Goal: Task Accomplishment & Management: Use online tool/utility

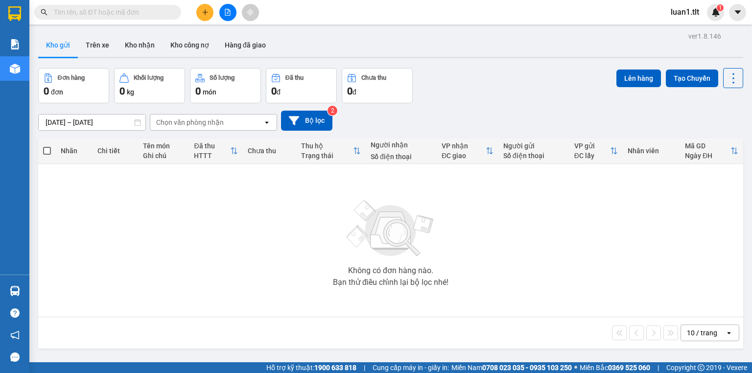
click at [205, 7] on button at bounding box center [204, 12] width 17 height 17
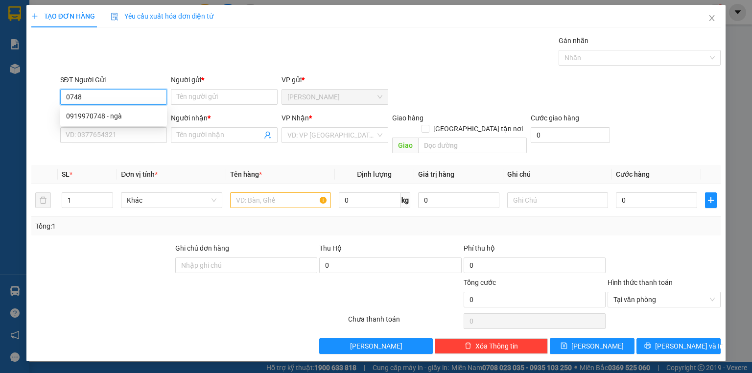
click at [117, 116] on div "0919970748 - ngà" at bounding box center [113, 116] width 95 height 11
type input "0919970748"
type input "ngà"
type input "0919970748"
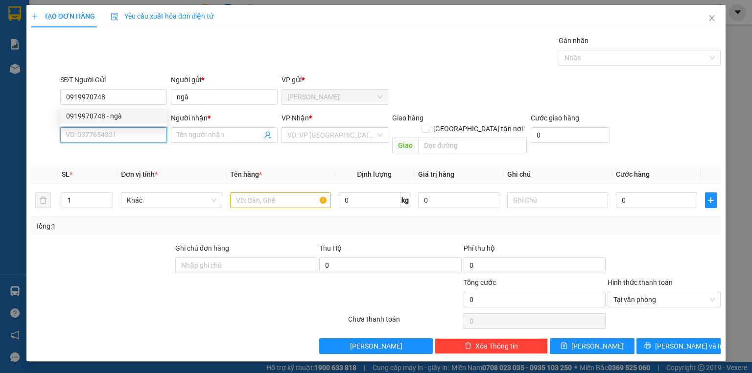
click at [124, 137] on input "SĐT Người Nhận *" at bounding box center [113, 135] width 107 height 16
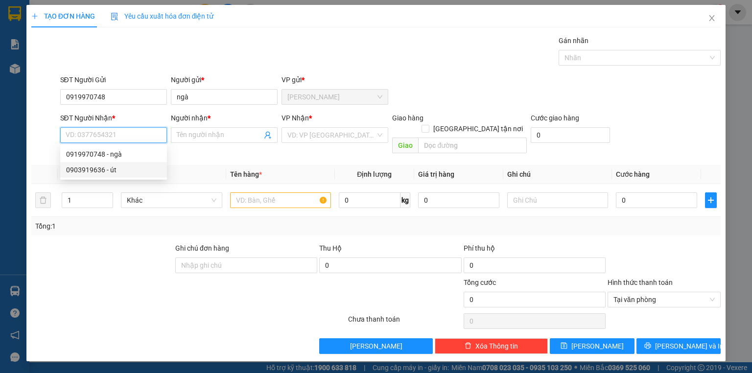
click at [123, 168] on div "0903919636 - út" at bounding box center [113, 170] width 95 height 11
type input "0903919636"
type input "út"
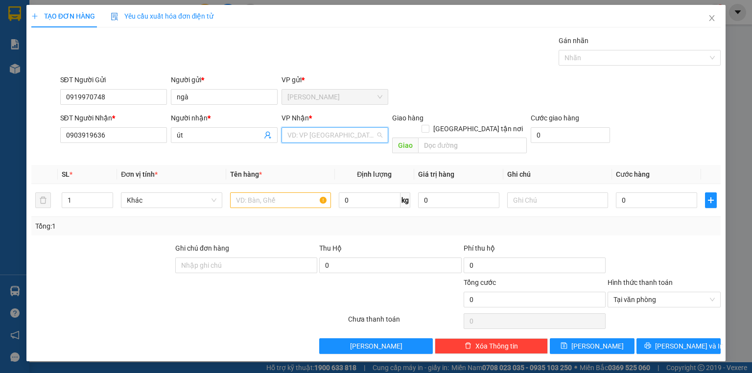
click at [320, 139] on input "search" at bounding box center [331, 135] width 88 height 15
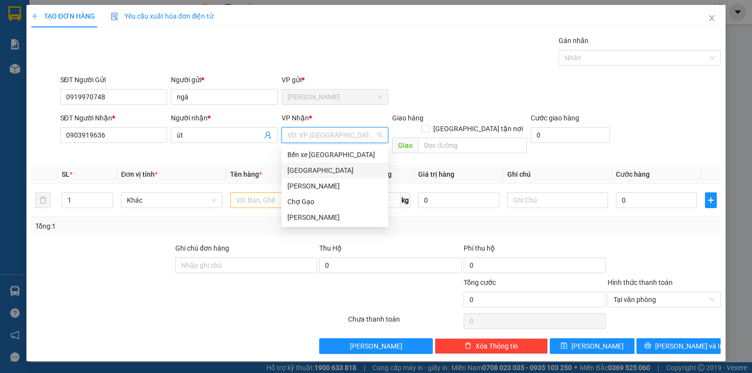
click at [304, 170] on div "[GEOGRAPHIC_DATA]" at bounding box center [334, 170] width 95 height 11
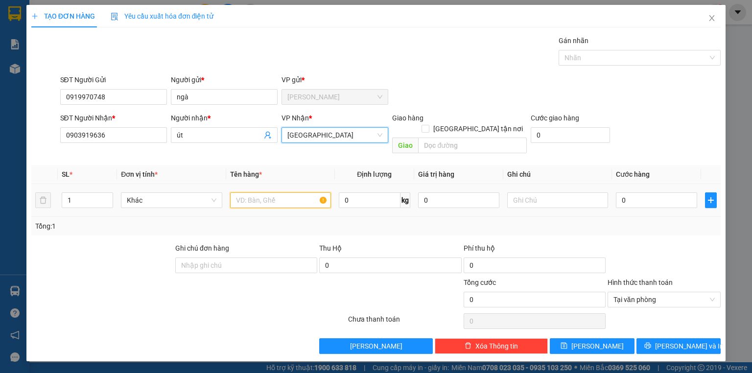
click at [278, 192] on input "text" at bounding box center [280, 200] width 101 height 16
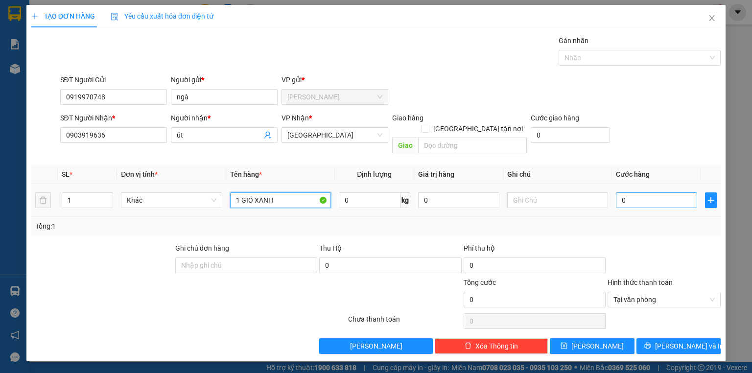
type input "1 GIỎ XANH"
type input "4"
type input "40"
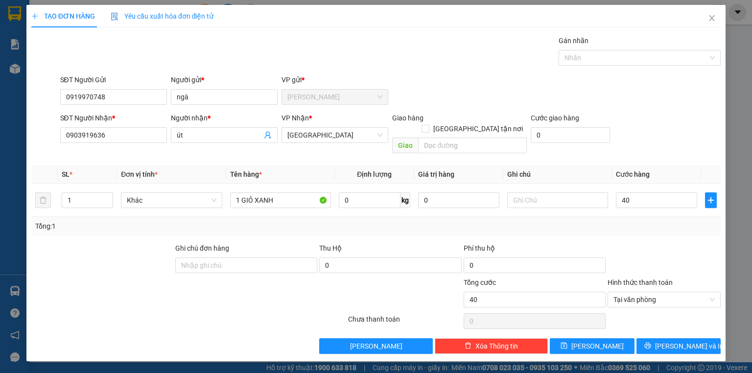
type input "40.000"
drag, startPoint x: 668, startPoint y: 237, endPoint x: 714, endPoint y: 357, distance: 128.5
click at [668, 243] on div at bounding box center [664, 260] width 115 height 34
click at [706, 338] on button "[PERSON_NAME] và In" at bounding box center [679, 346] width 85 height 16
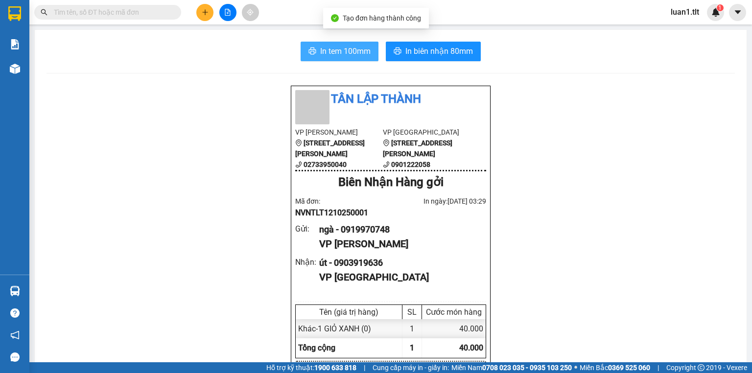
click at [365, 45] on span "In tem 100mm" at bounding box center [345, 51] width 50 height 12
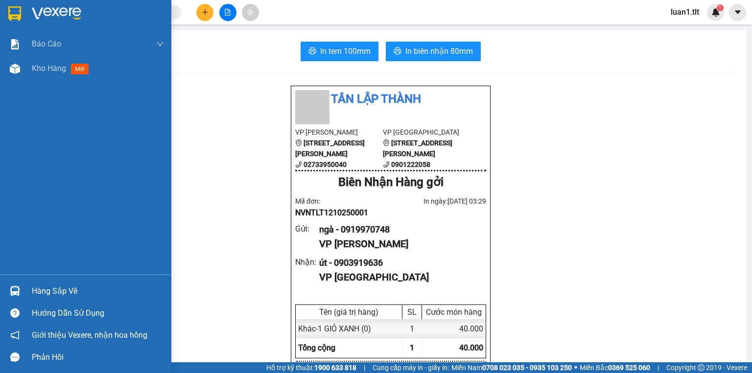
click at [51, 83] on div "Báo cáo Báo cáo dòng tiền (Nhân Viên) Doanh số tạo đơn theo VP gửi (nhân viên) …" at bounding box center [85, 153] width 171 height 243
click at [30, 71] on div "Kho hàng mới" at bounding box center [85, 68] width 171 height 24
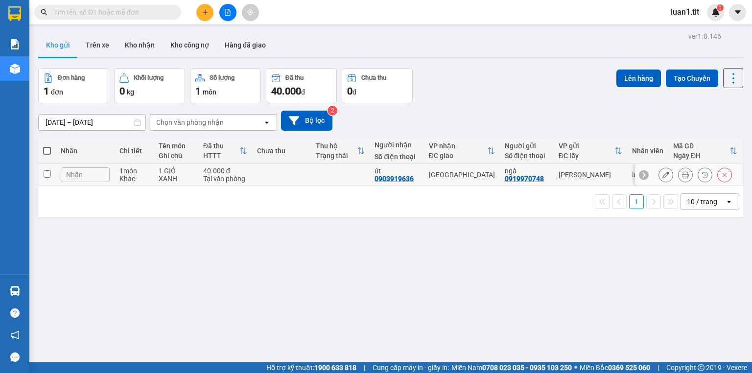
click at [227, 183] on td "40.000 đ Tại văn phòng" at bounding box center [225, 175] width 54 height 22
checkbox input "true"
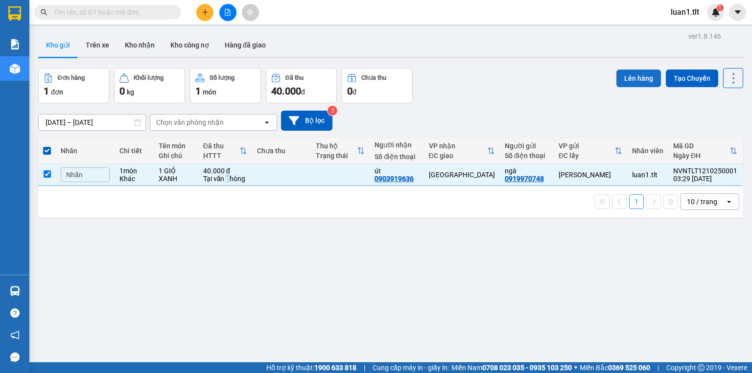
click at [632, 80] on button "Lên hàng" at bounding box center [639, 79] width 45 height 18
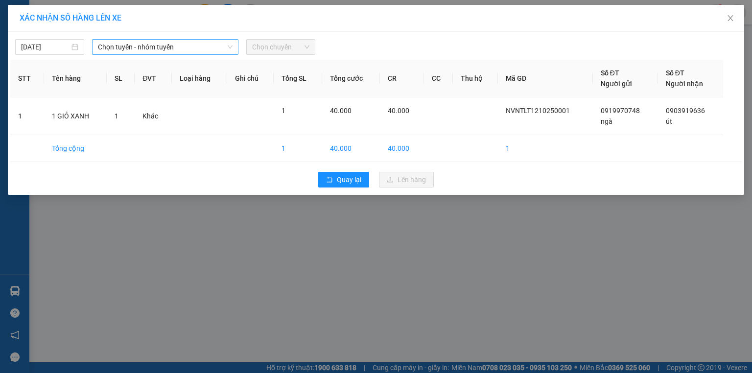
click at [152, 42] on span "Chọn tuyến - nhóm tuyến" at bounding box center [165, 47] width 135 height 15
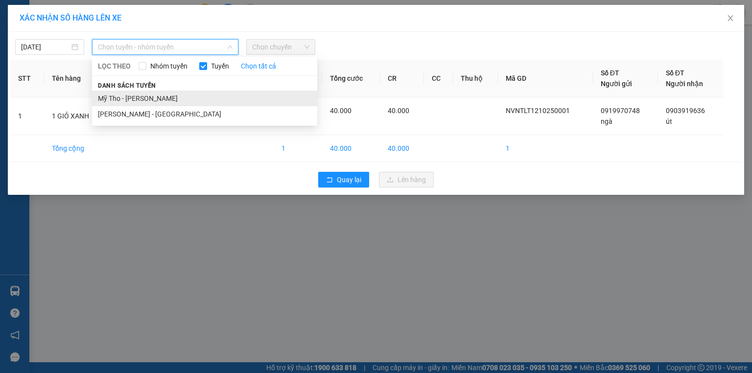
click at [120, 91] on li "Mỹ Tho - [PERSON_NAME]" at bounding box center [204, 99] width 225 height 16
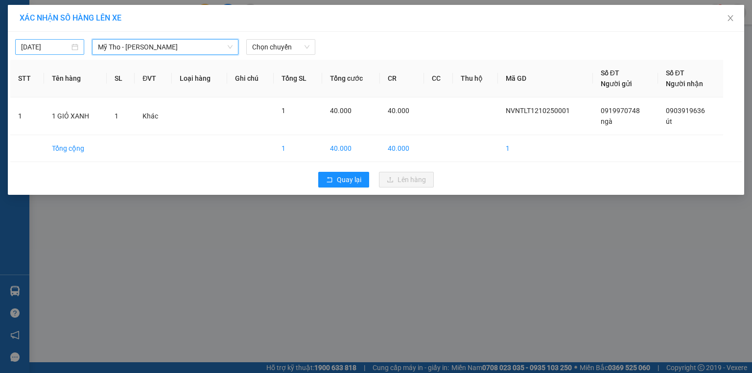
type input "[DATE]"
click at [44, 51] on input "[DATE]" at bounding box center [45, 47] width 48 height 11
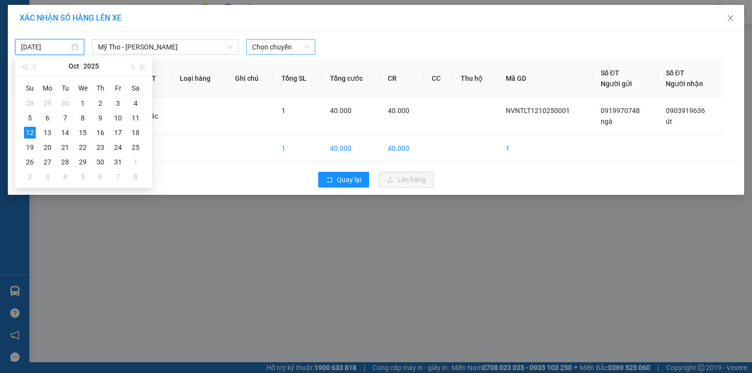
click at [282, 48] on span "Chọn chuyến" at bounding box center [280, 47] width 57 height 15
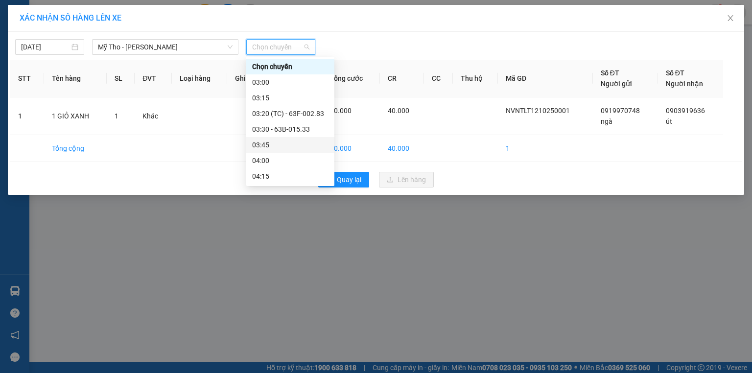
click at [291, 145] on div "03:45" at bounding box center [290, 145] width 76 height 11
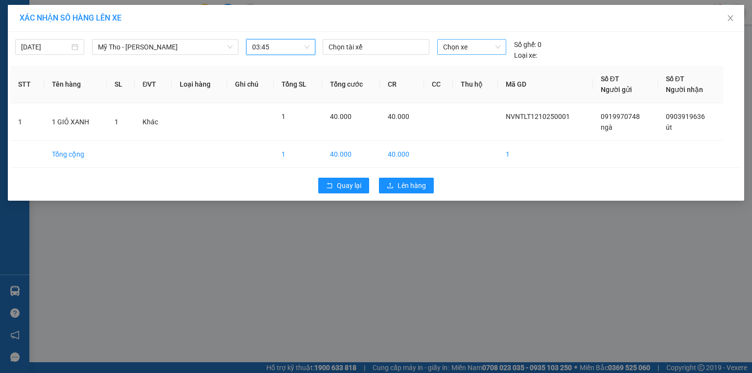
click at [465, 44] on span "Chọn xe" at bounding box center [471, 47] width 57 height 15
type input "258"
click at [478, 68] on div "63F-002.58" at bounding box center [471, 66] width 57 height 11
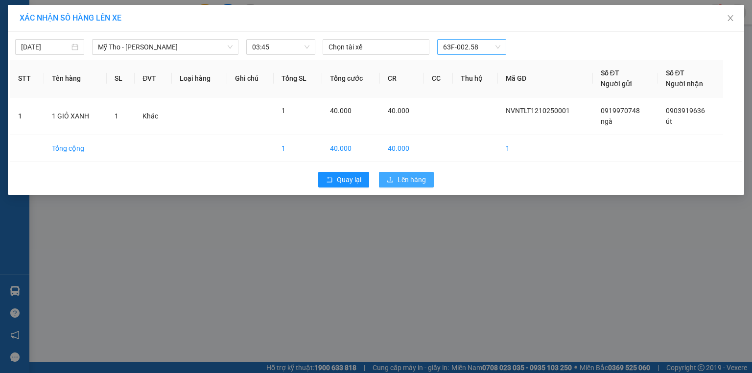
click at [418, 178] on span "Lên hàng" at bounding box center [412, 179] width 28 height 11
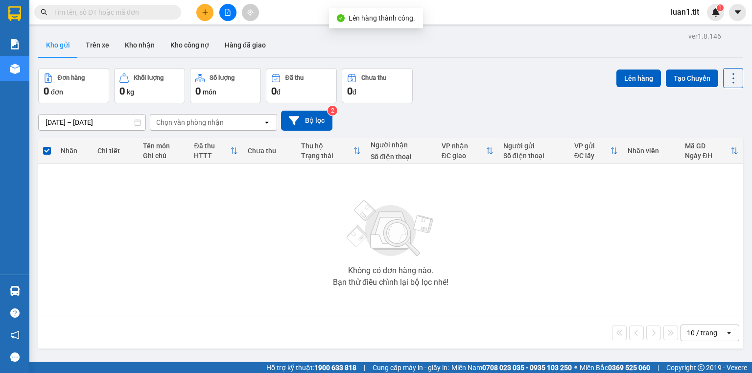
click at [222, 17] on button at bounding box center [227, 12] width 17 height 17
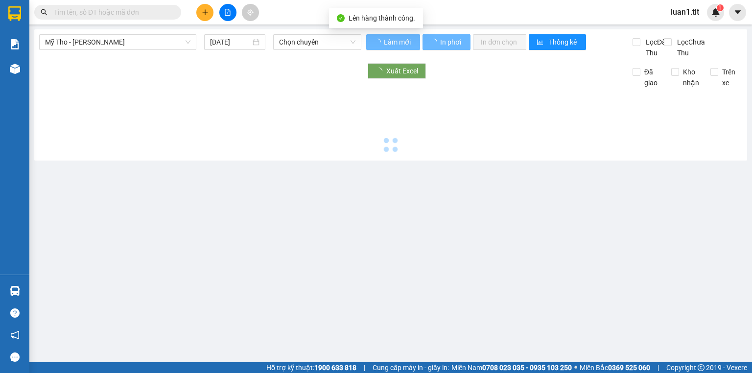
type input "[DATE]"
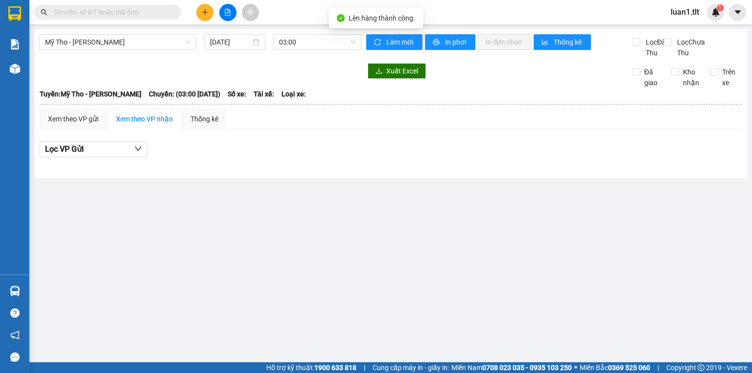
click at [301, 55] on div "Mỹ Tho - [PERSON_NAME] [DATE] 03:00" at bounding box center [200, 46] width 322 height 24
click at [300, 49] on div "03:00" at bounding box center [317, 42] width 89 height 16
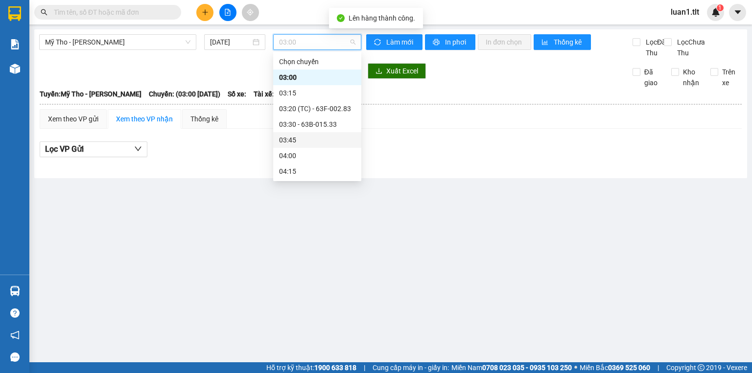
click at [320, 137] on div "03:45" at bounding box center [317, 140] width 76 height 11
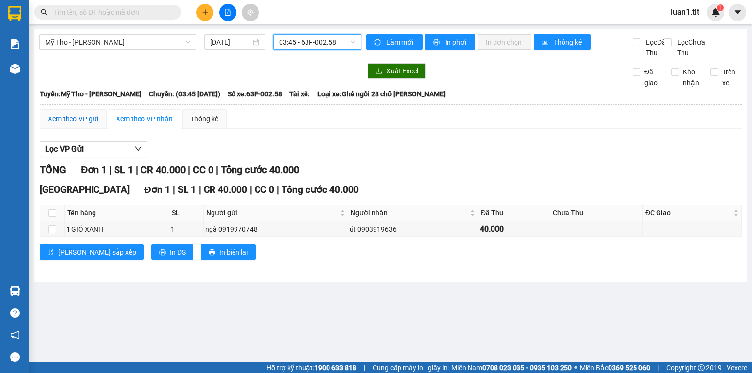
click at [98, 129] on div "Xem theo VP gửi" at bounding box center [73, 119] width 67 height 20
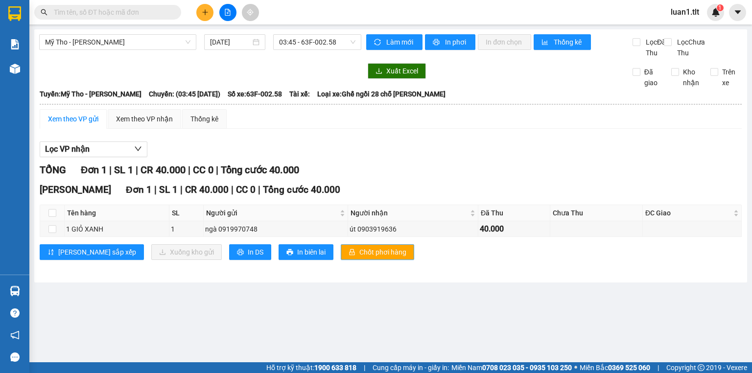
click at [341, 260] on button "Chốt phơi hàng" at bounding box center [377, 252] width 73 height 16
click at [359, 258] on span "Chốt phơi hàng" at bounding box center [382, 252] width 47 height 11
click at [174, 38] on span "Mỹ Tho - [PERSON_NAME]" at bounding box center [117, 42] width 145 height 15
click at [153, 19] on span at bounding box center [107, 12] width 147 height 15
click at [153, 18] on span at bounding box center [107, 12] width 147 height 15
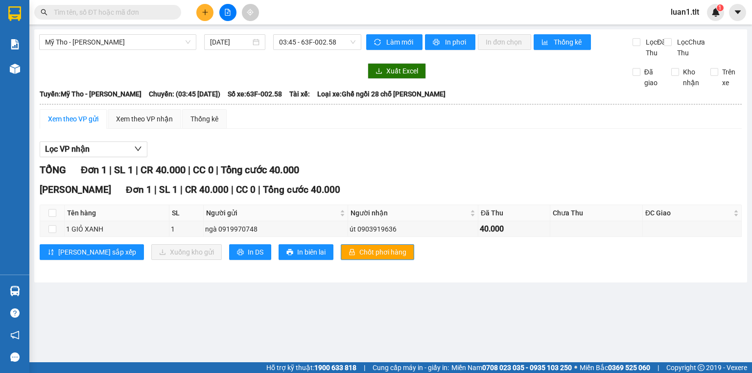
click at [153, 18] on span at bounding box center [107, 12] width 147 height 15
click at [153, 10] on input "text" at bounding box center [112, 12] width 116 height 11
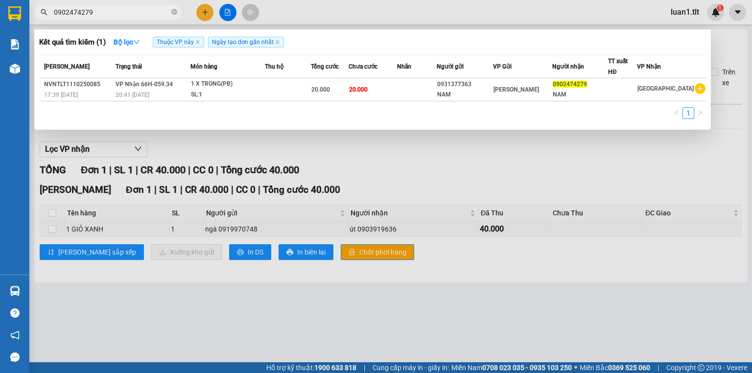
type input "0902474279"
